Goal: Task Accomplishment & Management: Use online tool/utility

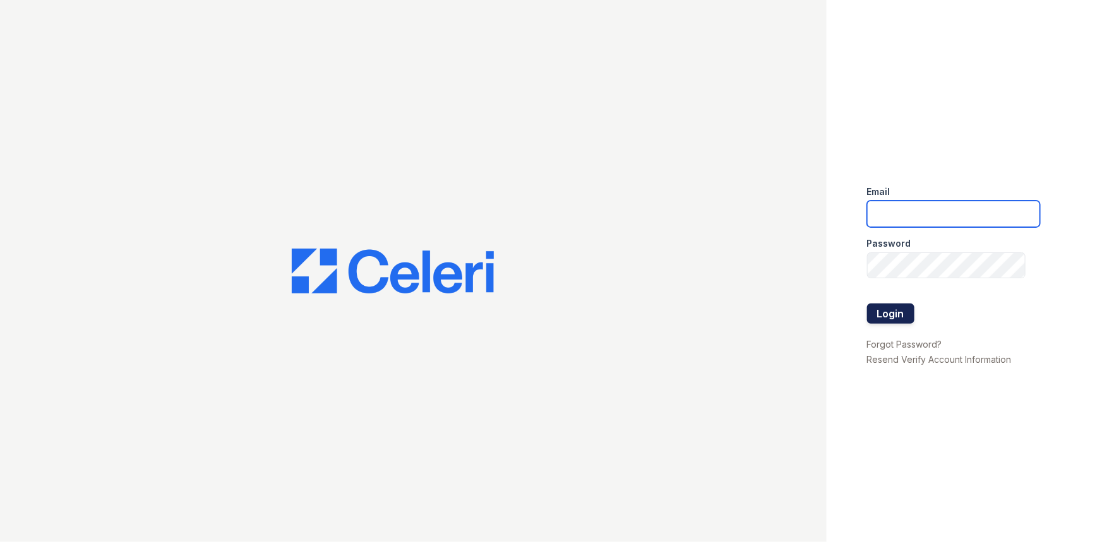
type input "[EMAIL_ADDRESS][DOMAIN_NAME]"
click at [885, 315] on button "Login" at bounding box center [890, 314] width 47 height 20
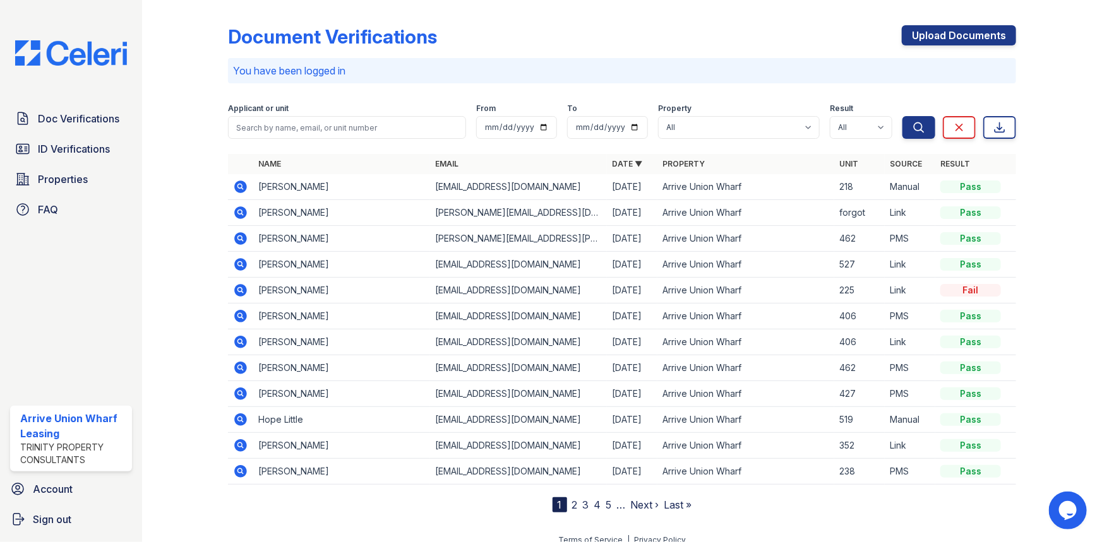
drag, startPoint x: 61, startPoint y: 174, endPoint x: 380, endPoint y: 194, distance: 319.5
click at [62, 174] on span "Properties" at bounding box center [63, 179] width 50 height 15
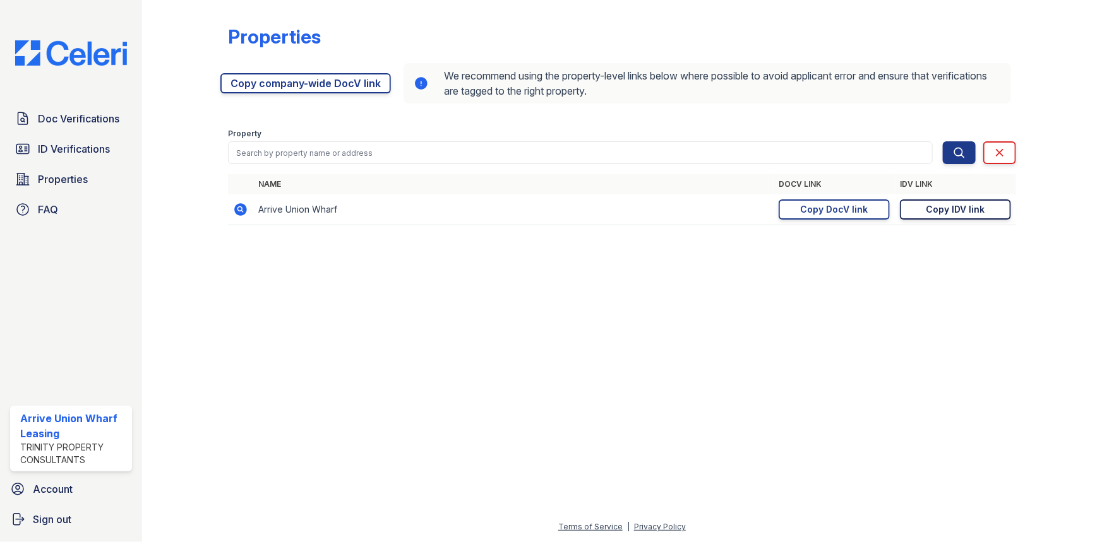
click at [968, 213] on div "Copy IDV link" at bounding box center [955, 209] width 59 height 13
